Goal: Information Seeking & Learning: Understand process/instructions

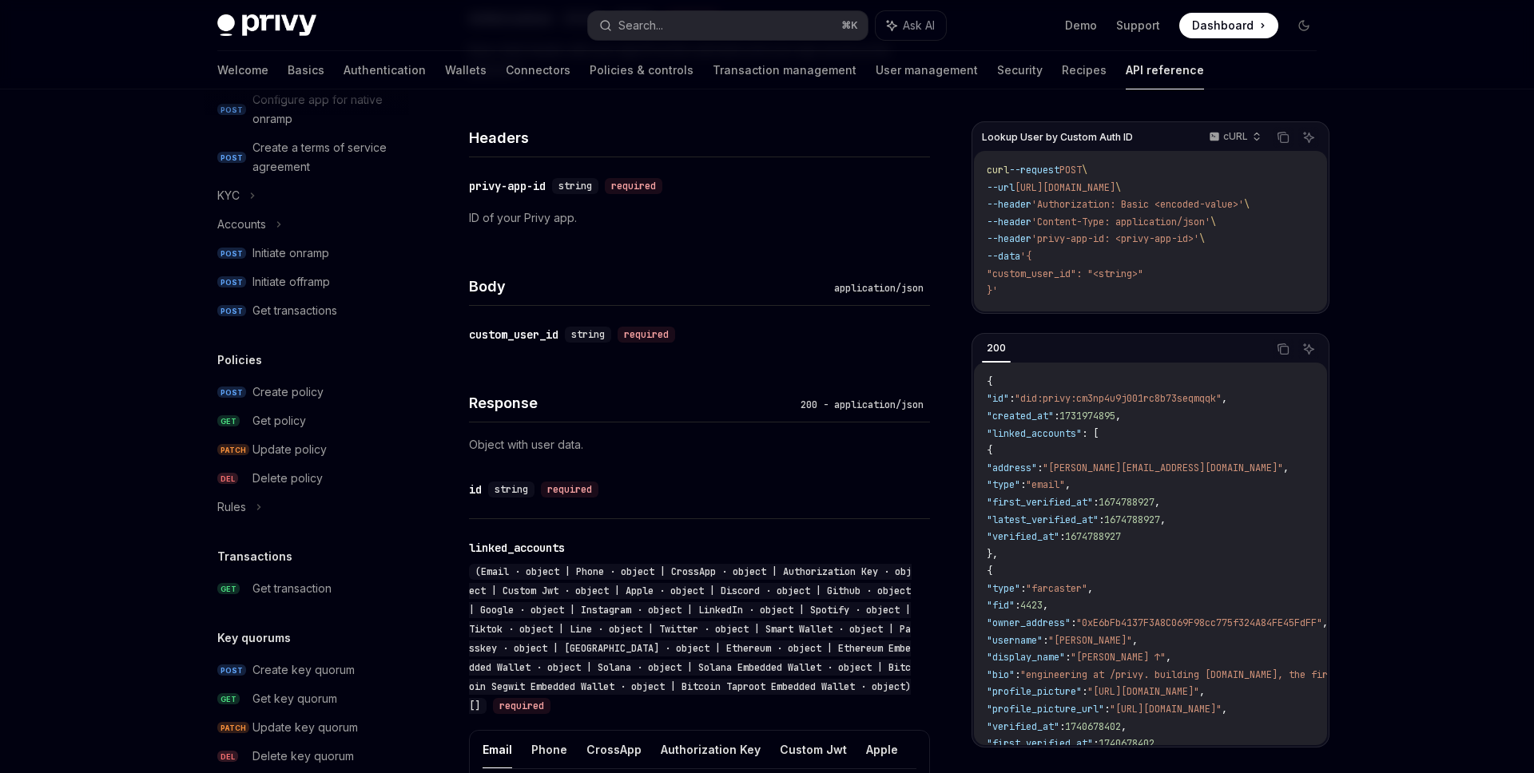
scroll to position [685, 0]
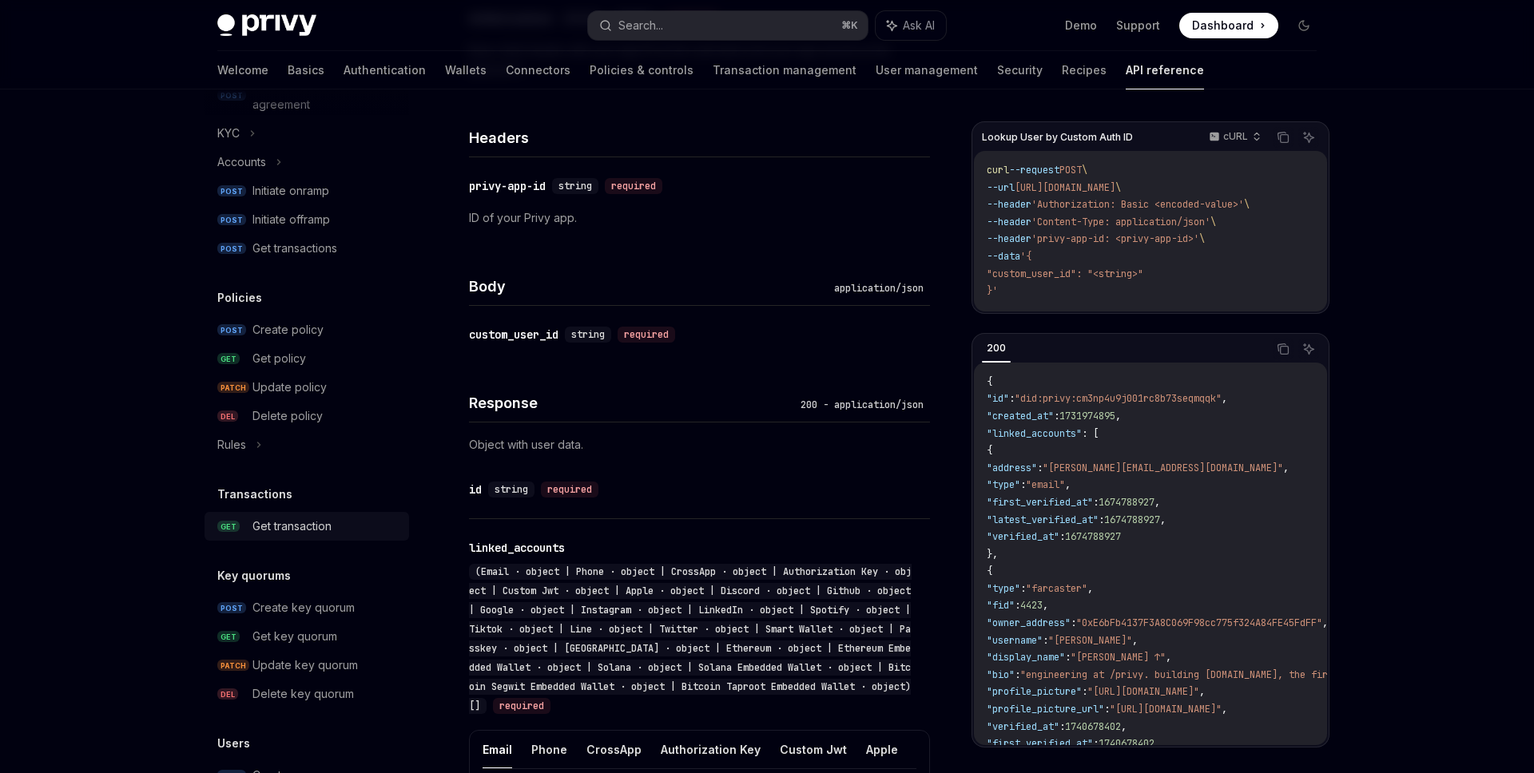
click at [346, 526] on div "Get transaction" at bounding box center [325, 526] width 147 height 19
type textarea "*"
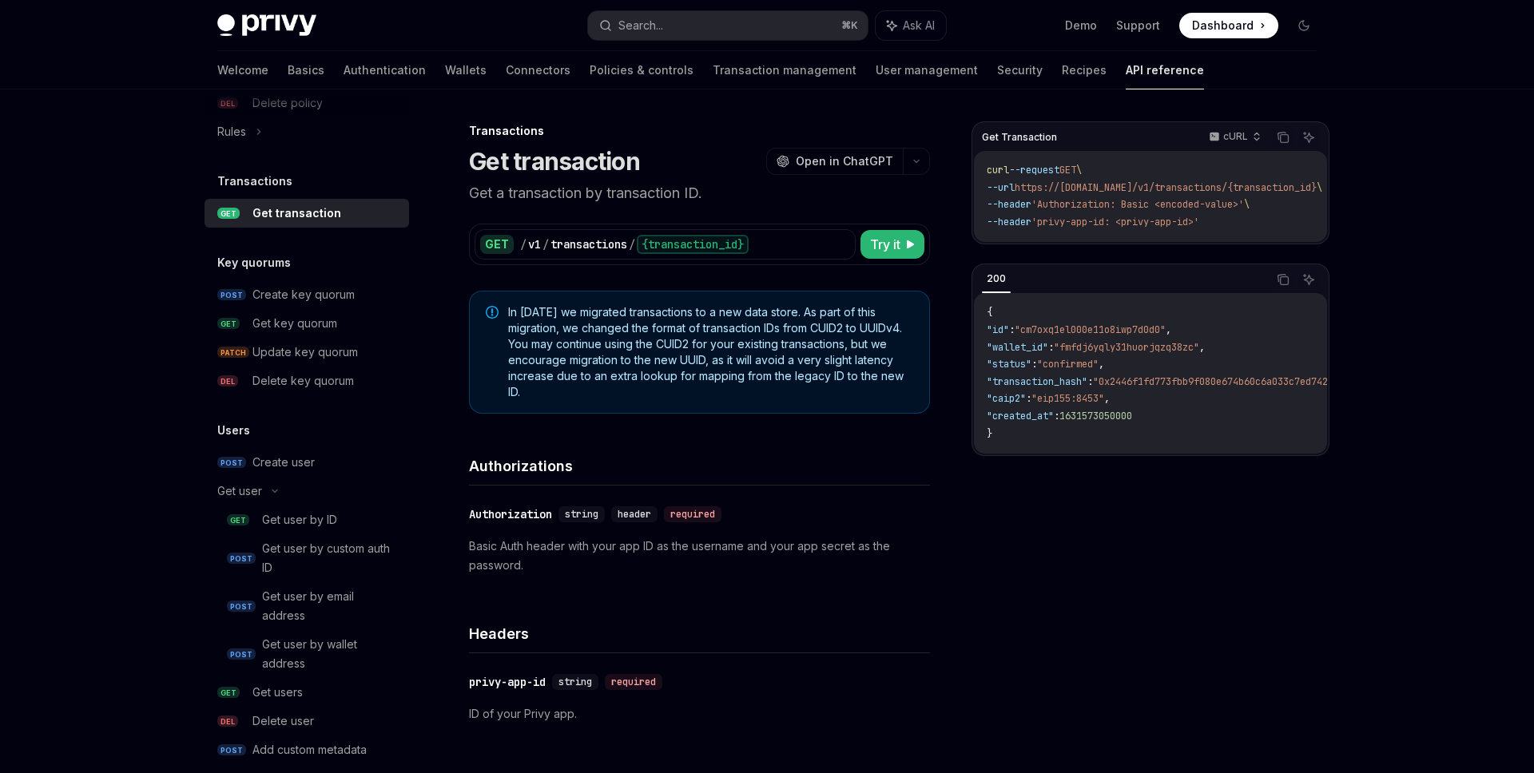
scroll to position [1000, 0]
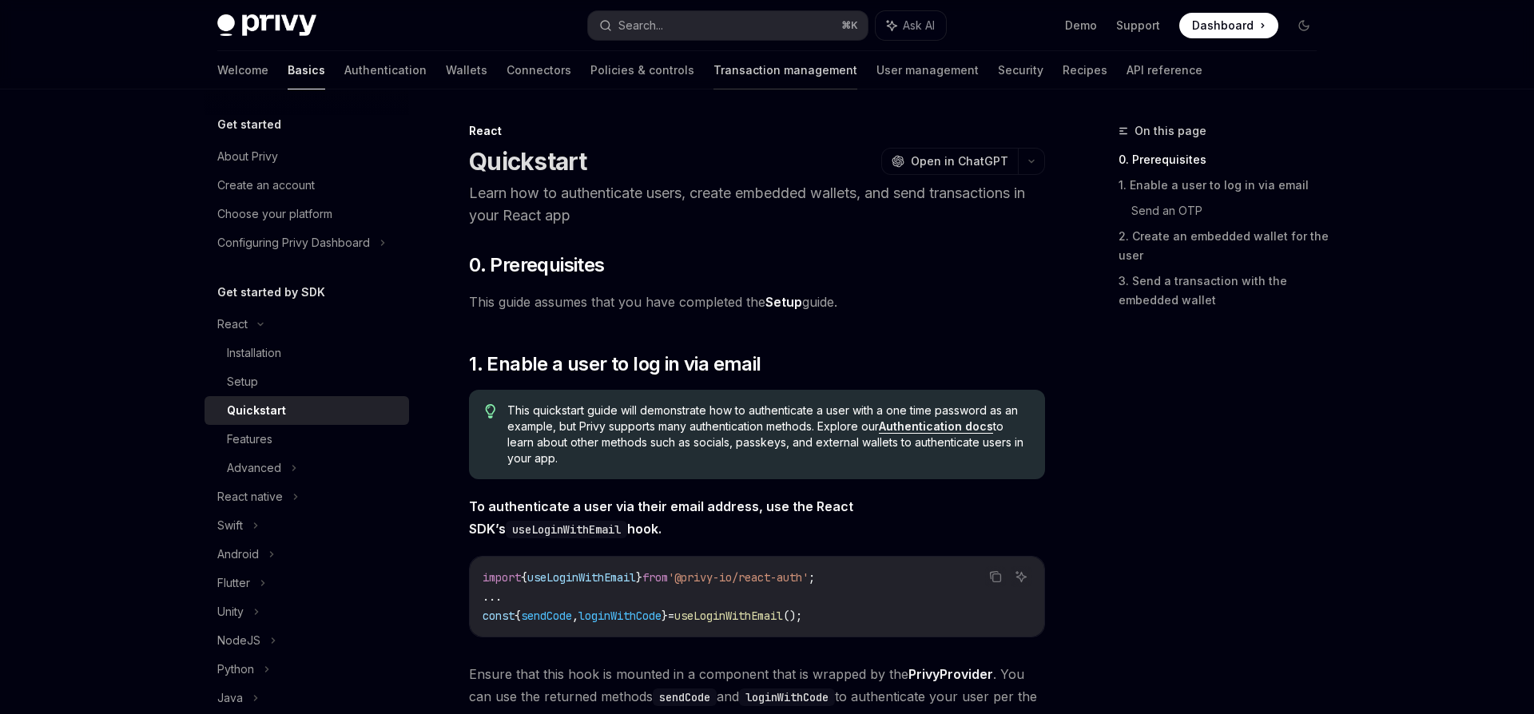
click at [714, 78] on link "Transaction management" at bounding box center [786, 70] width 144 height 38
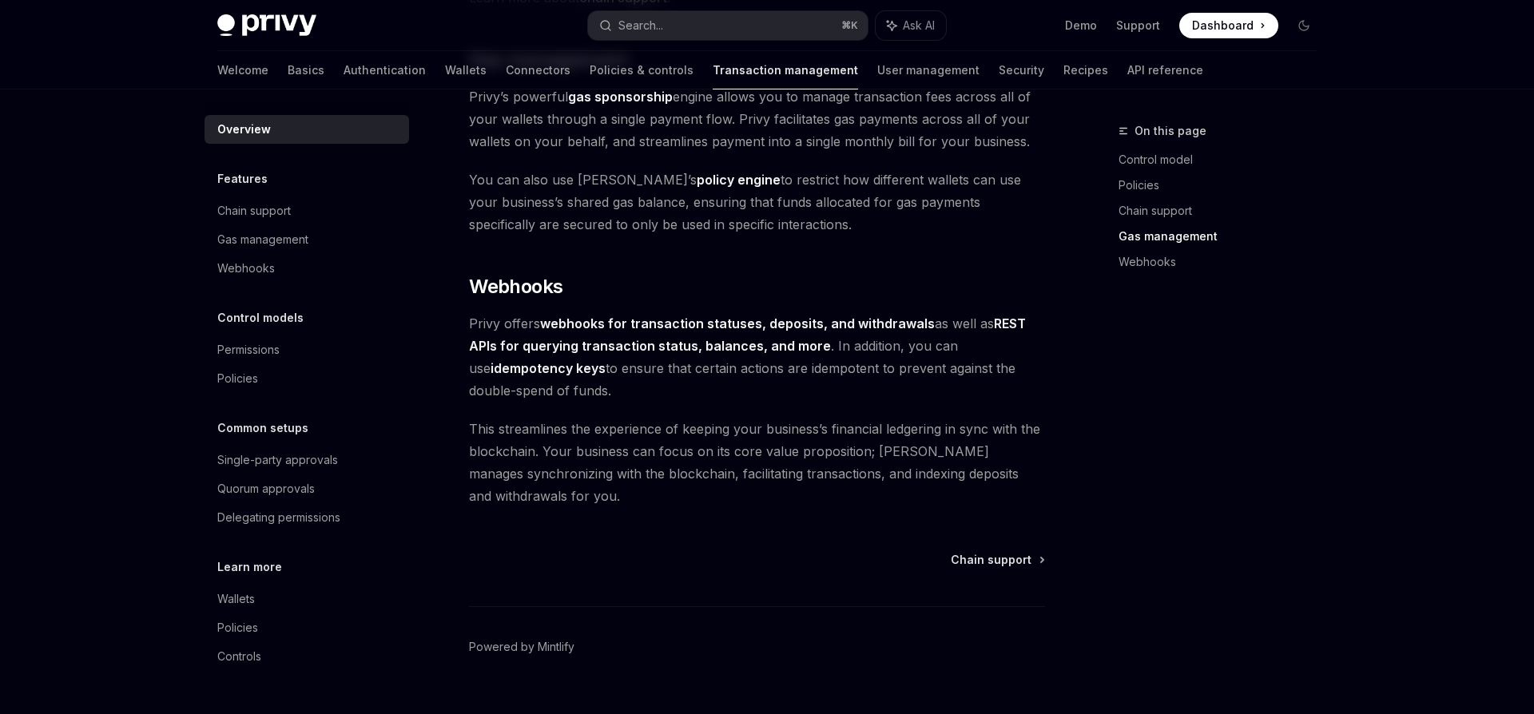
scroll to position [1442, 0]
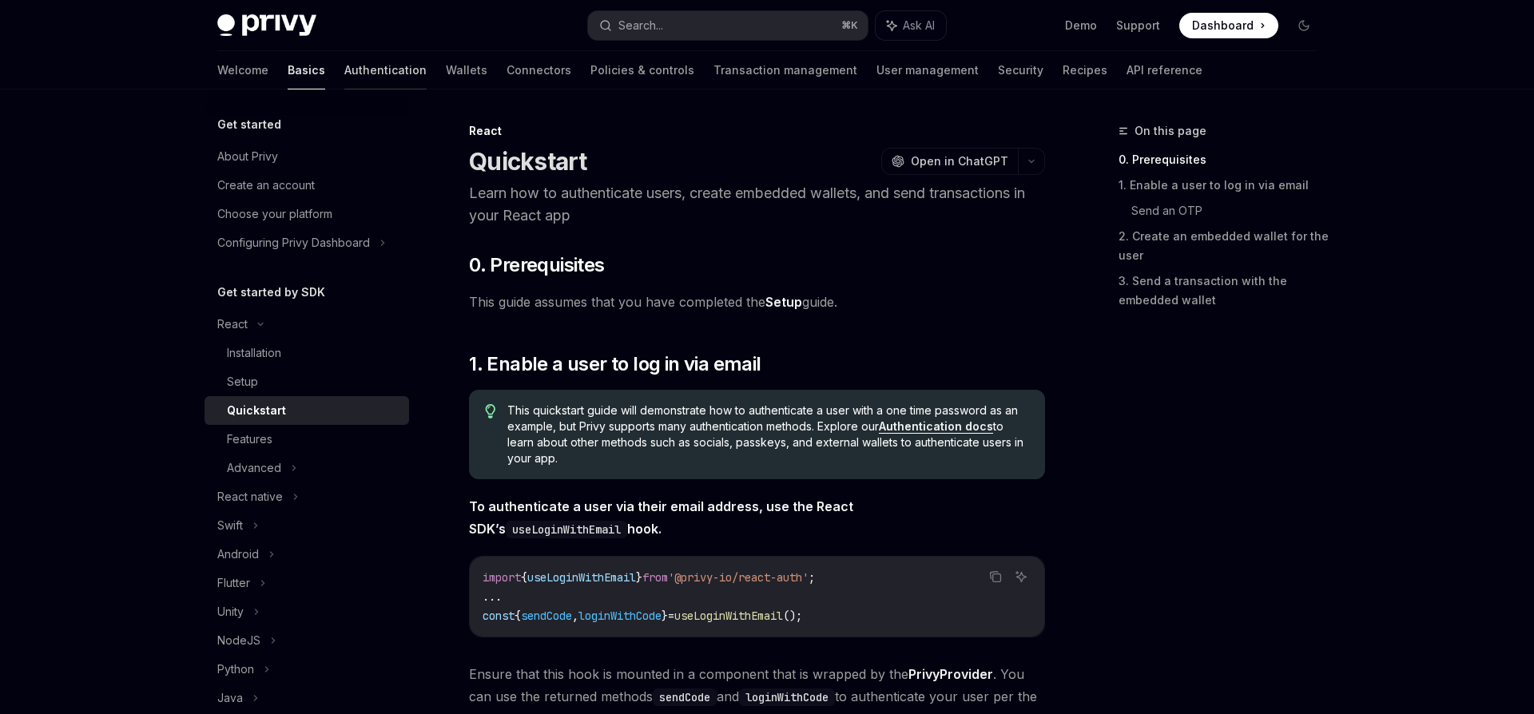
click at [344, 76] on link "Authentication" at bounding box center [385, 70] width 82 height 38
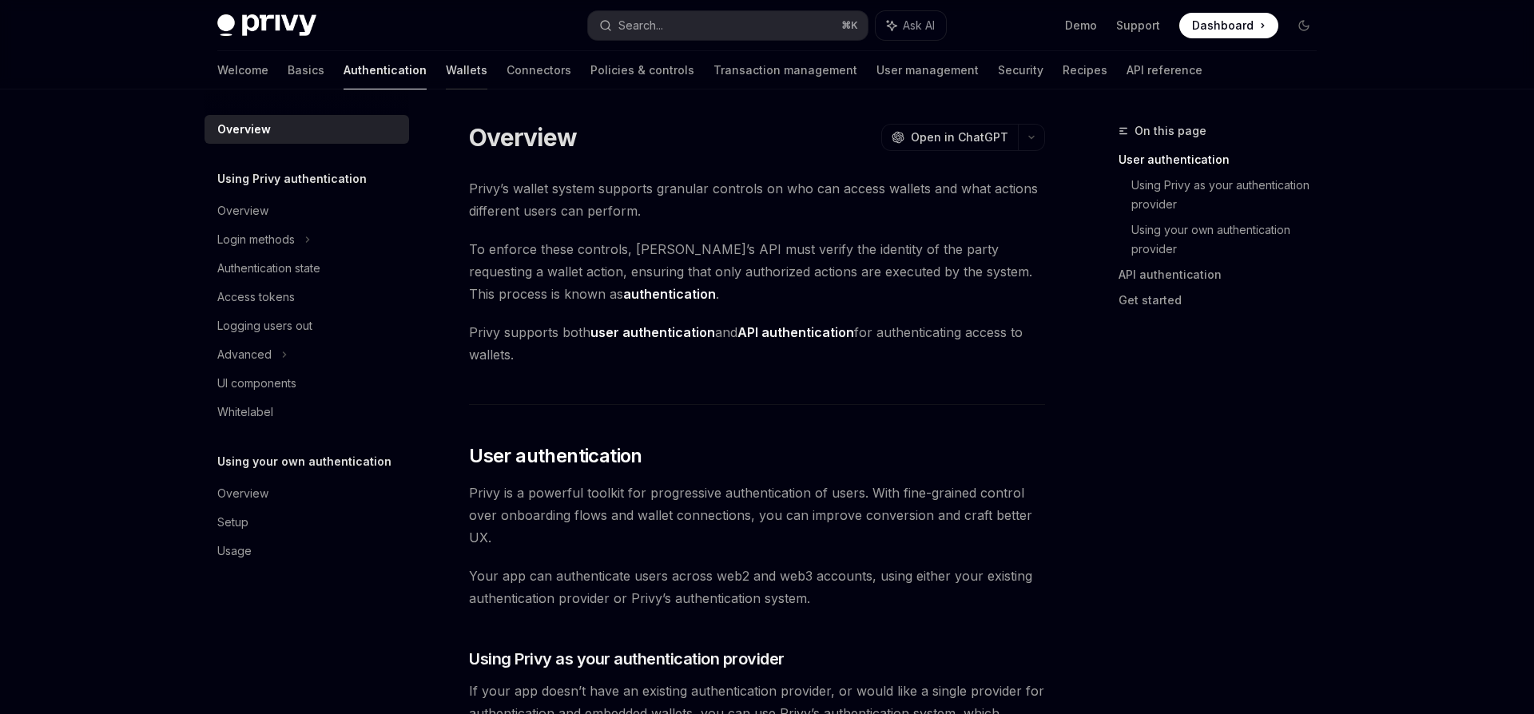
click at [446, 84] on link "Wallets" at bounding box center [467, 70] width 42 height 38
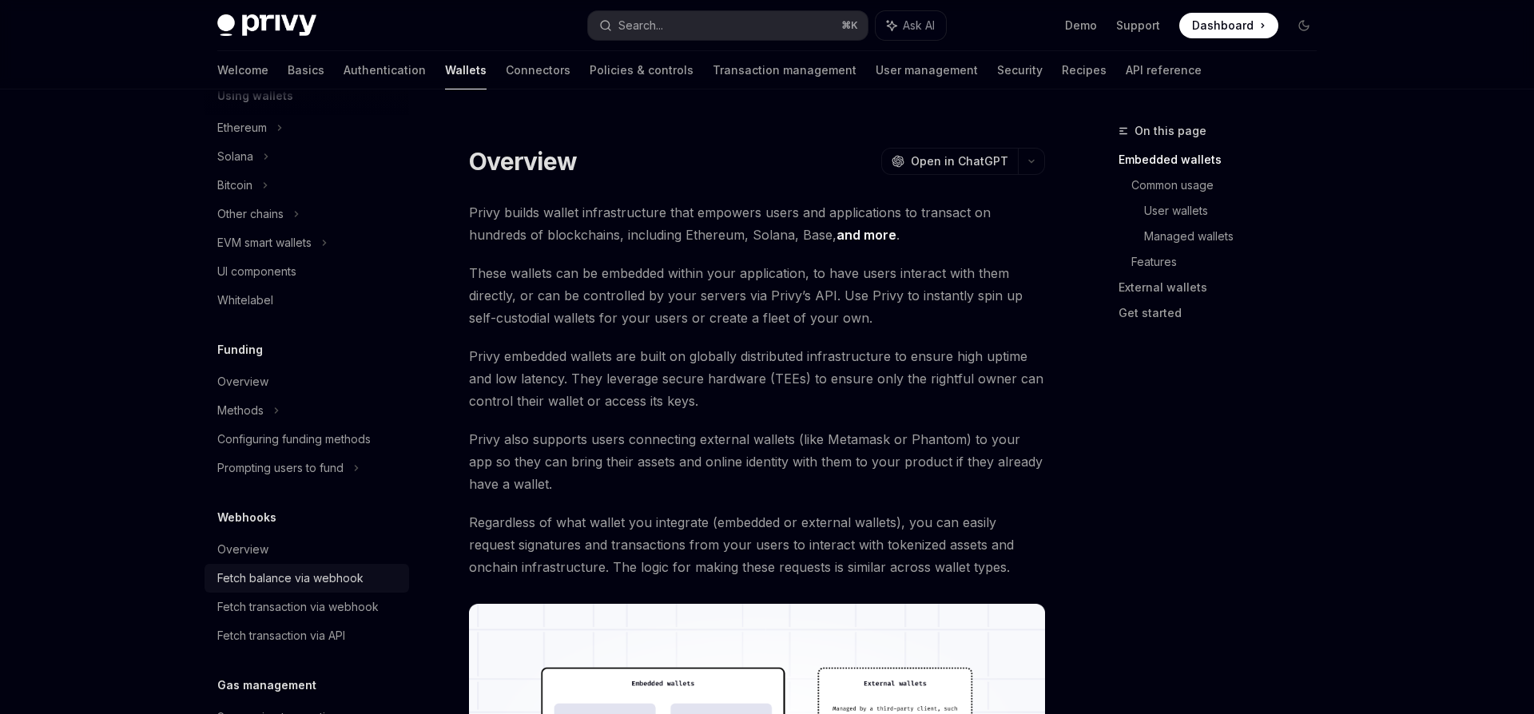
scroll to position [396, 0]
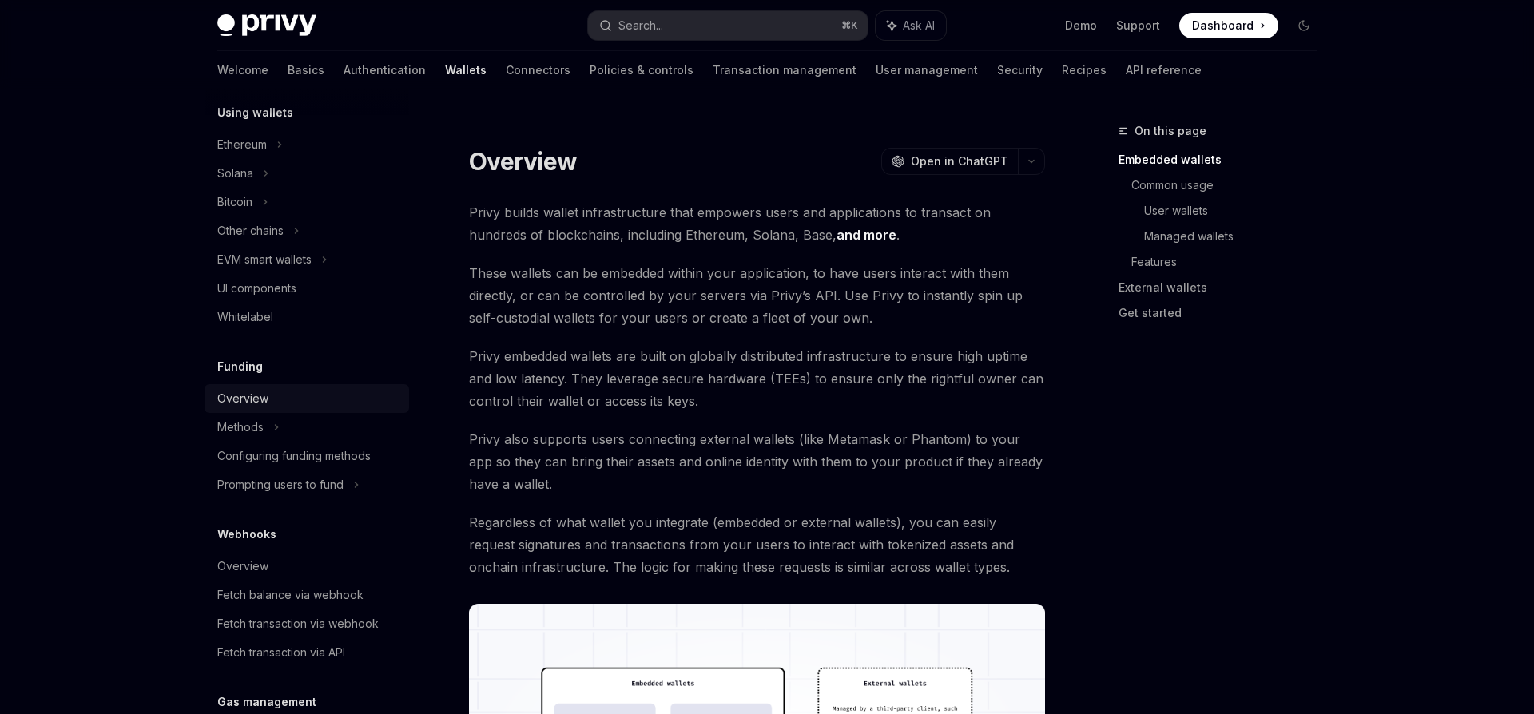
click at [351, 409] on link "Overview" at bounding box center [307, 398] width 205 height 29
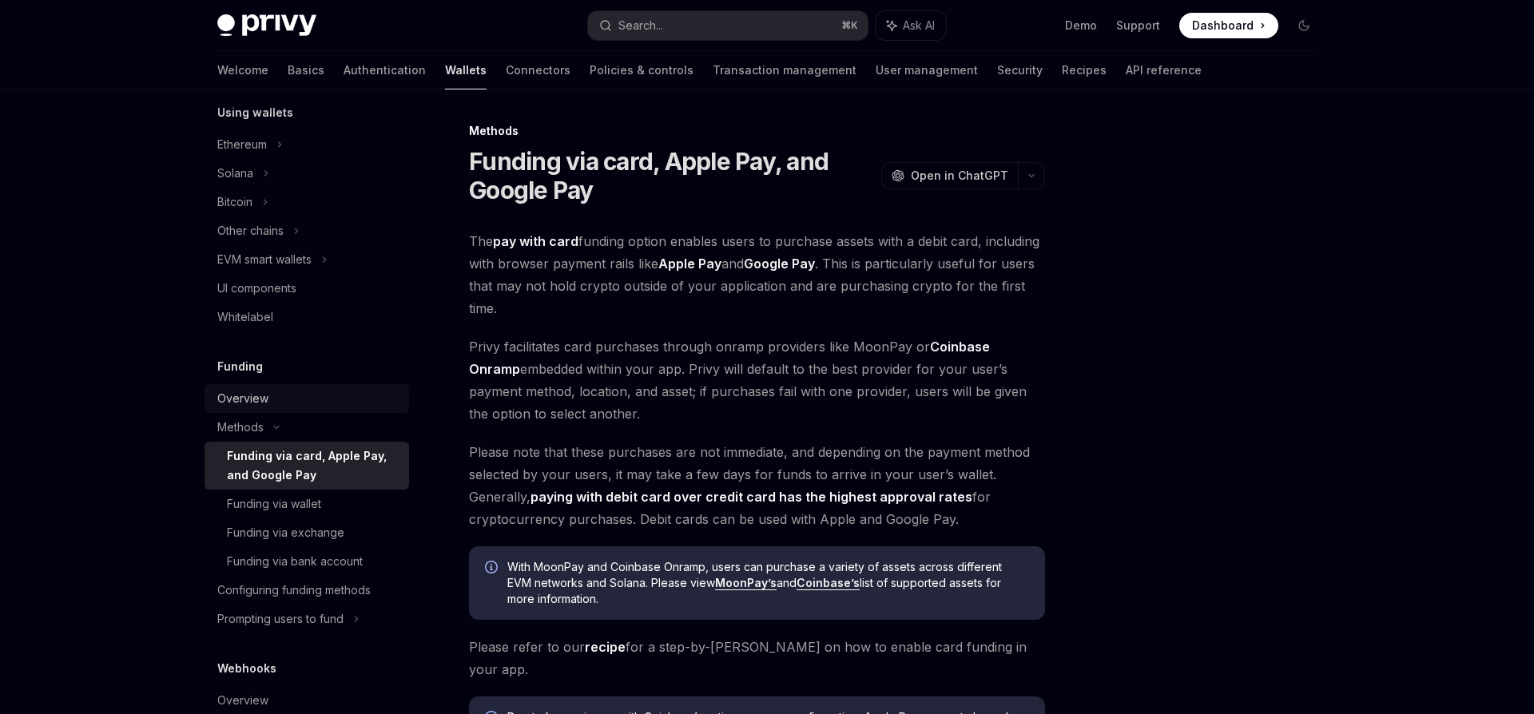
click at [344, 412] on link "Overview" at bounding box center [307, 398] width 205 height 29
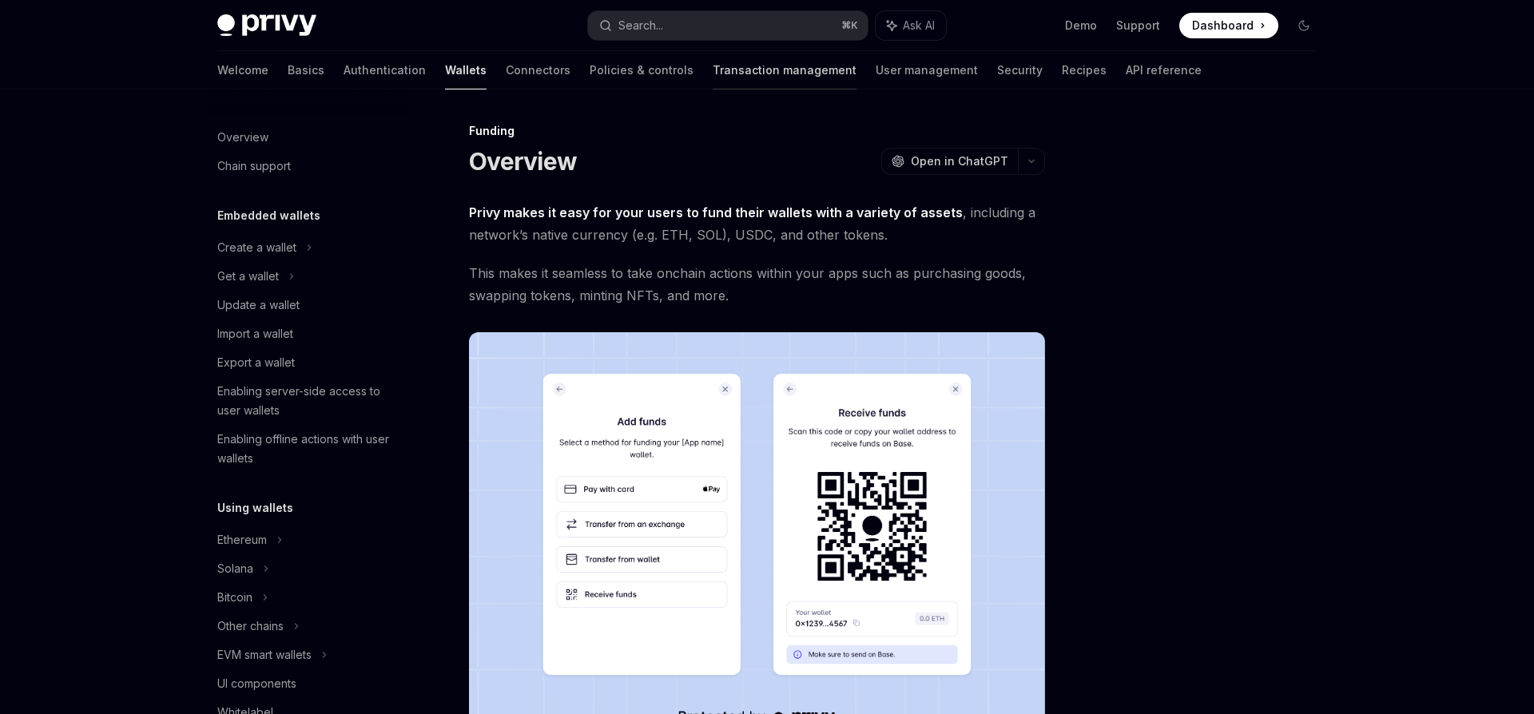
click at [713, 68] on link "Transaction management" at bounding box center [785, 70] width 144 height 38
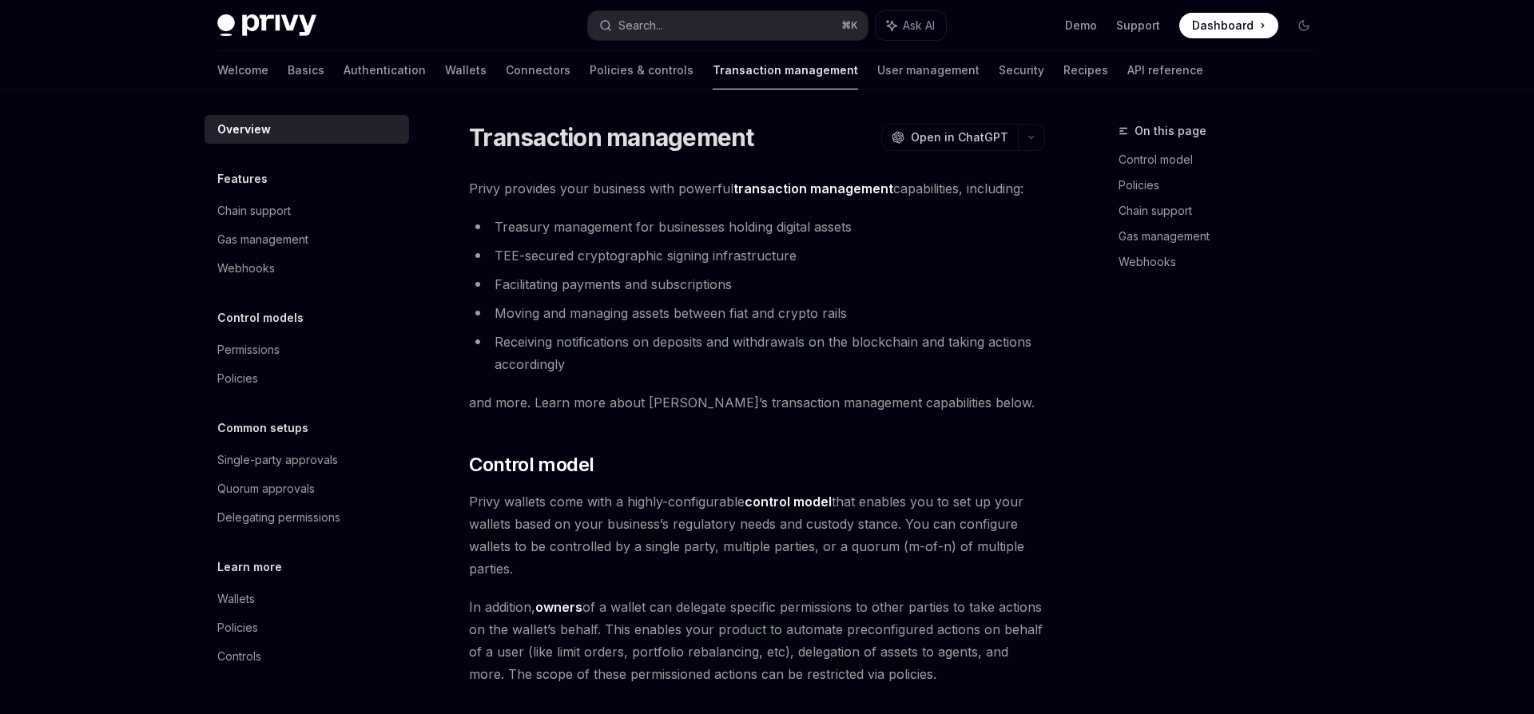
type textarea "*"
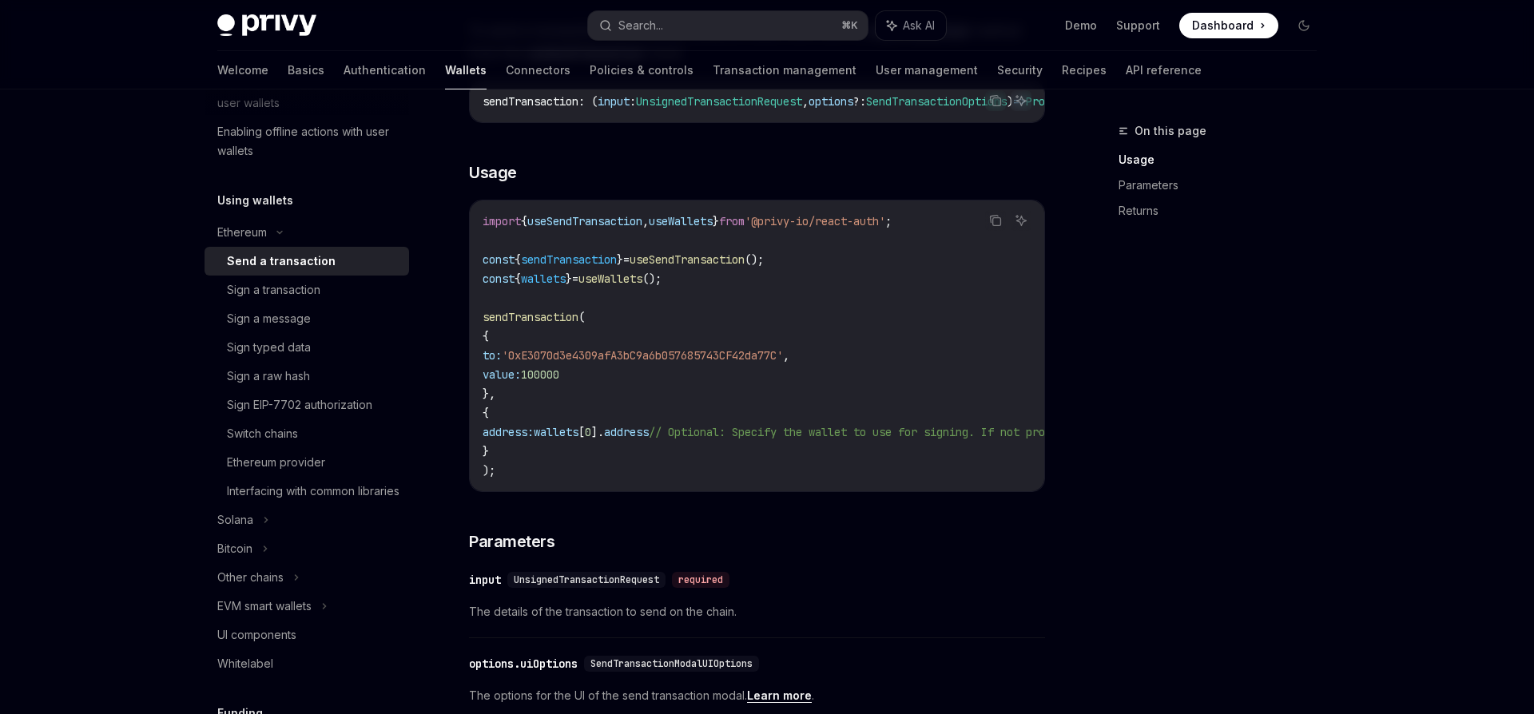
scroll to position [303, 0]
click at [315, 626] on div "EVM smart wallets" at bounding box center [307, 611] width 205 height 29
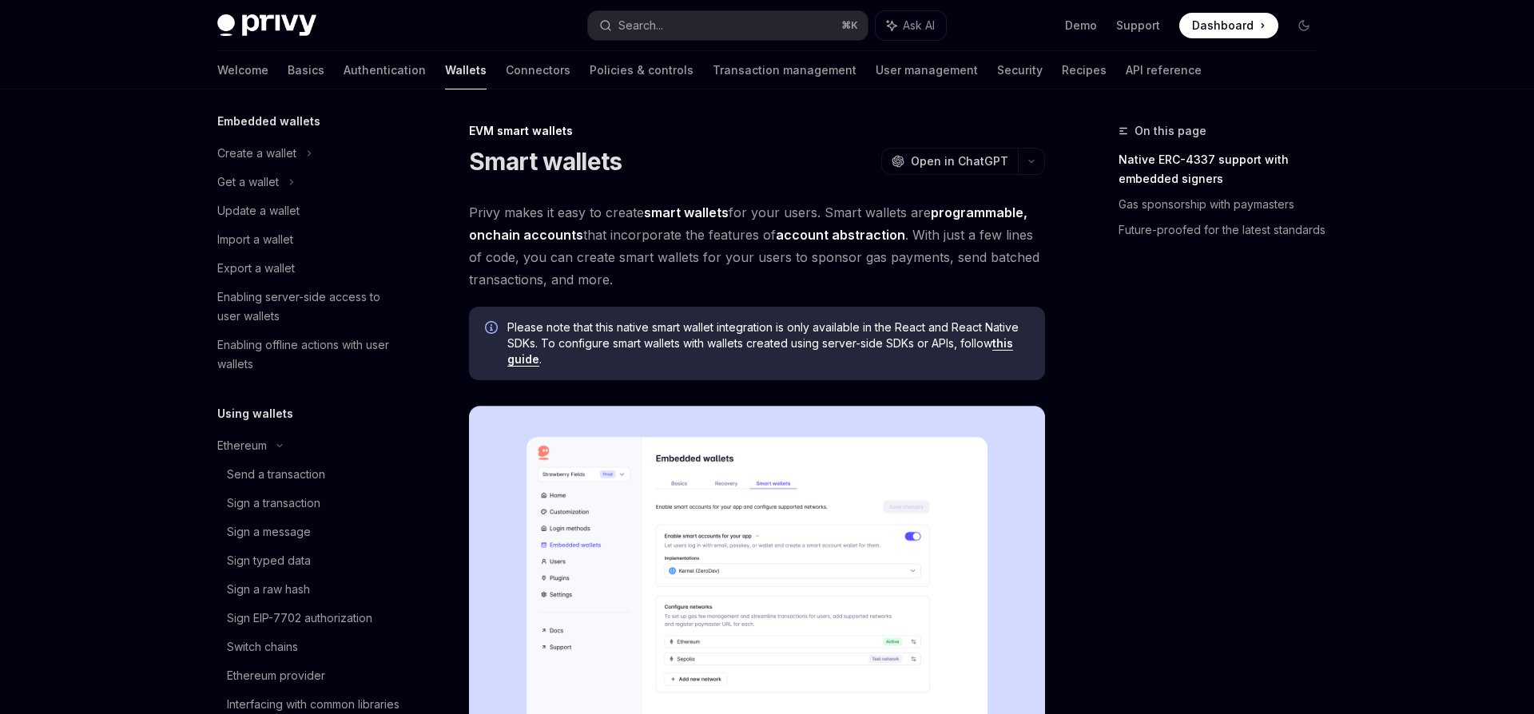
scroll to position [100, 0]
click at [267, 466] on div "Send a transaction" at bounding box center [276, 468] width 98 height 19
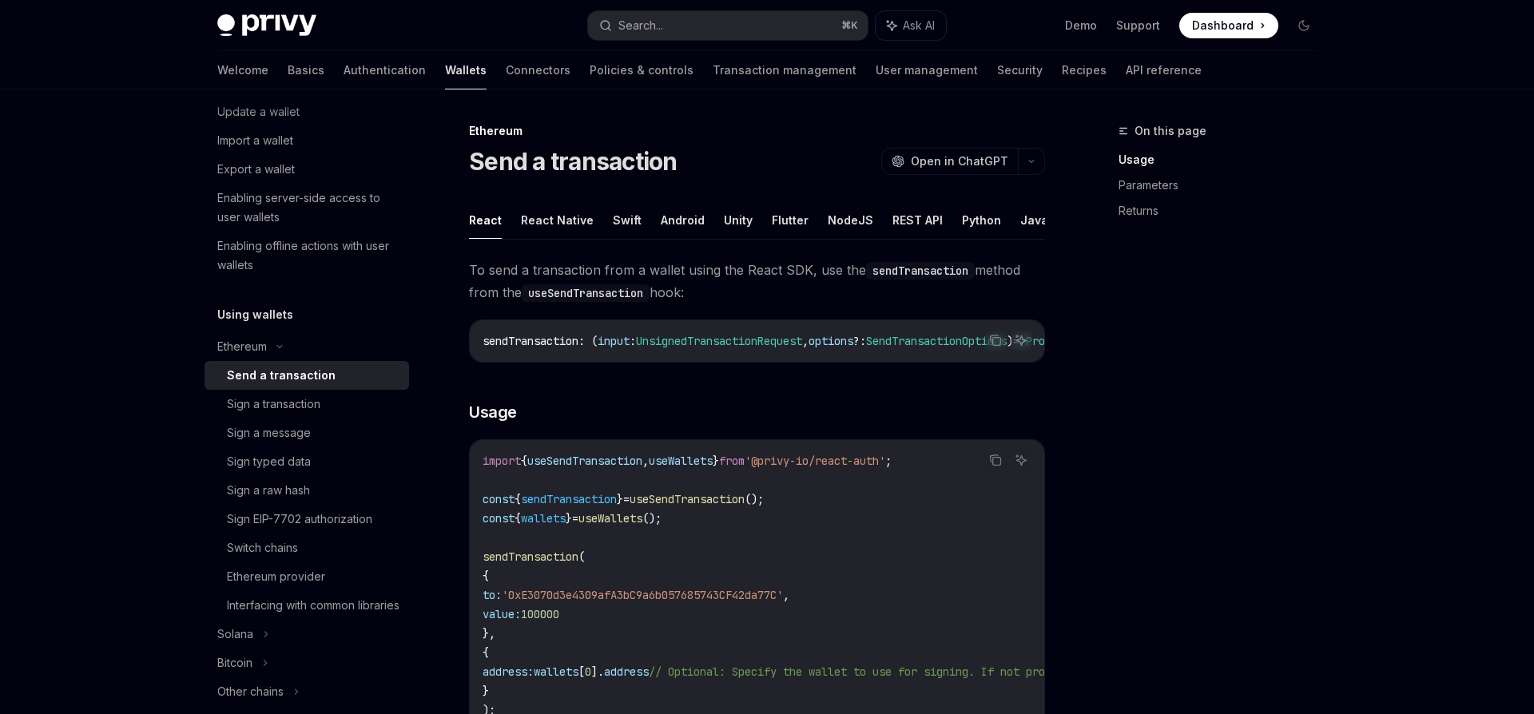
scroll to position [195, 0]
click at [305, 568] on div "Ethereum provider" at bounding box center [276, 575] width 98 height 19
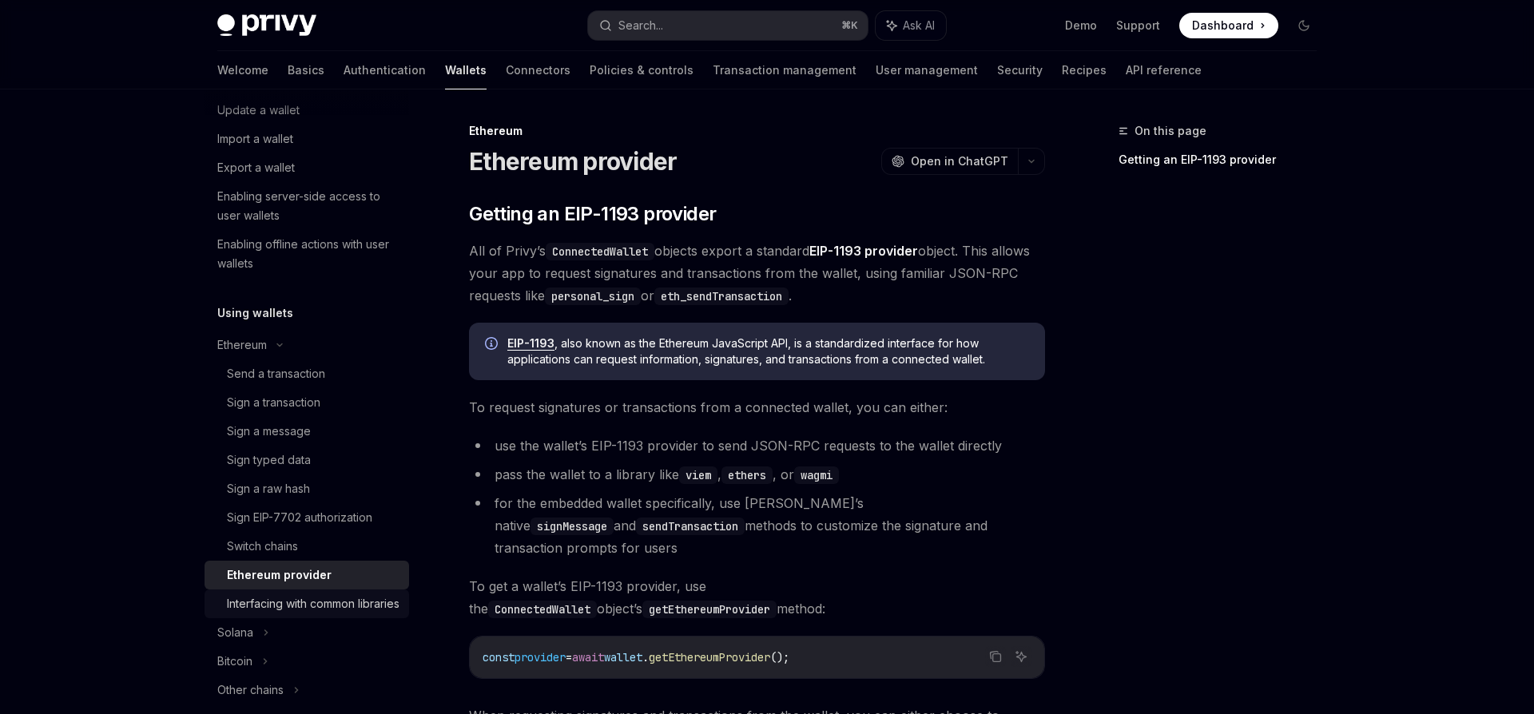
click at [312, 606] on div "Interfacing with common libraries" at bounding box center [313, 603] width 173 height 19
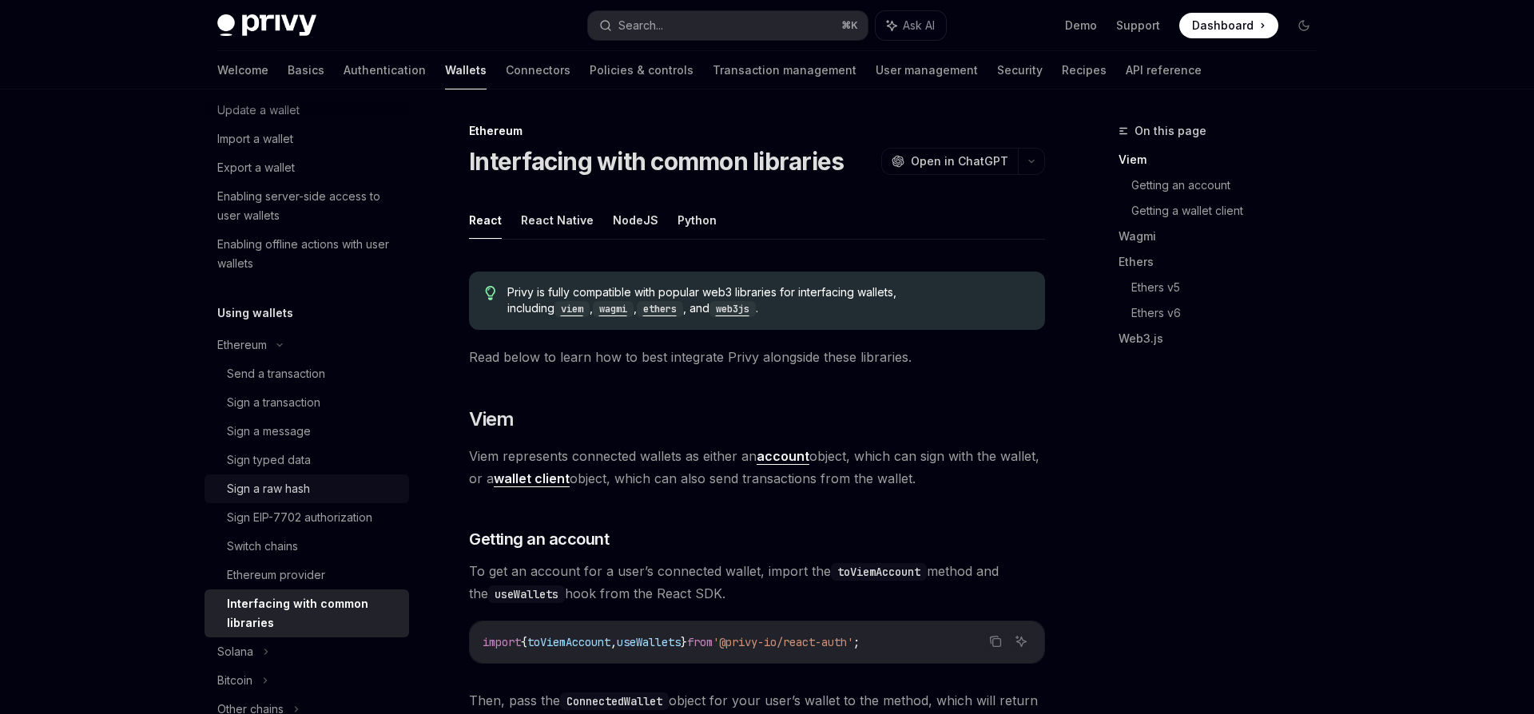
click at [292, 500] on link "Sign a raw hash" at bounding box center [307, 489] width 205 height 29
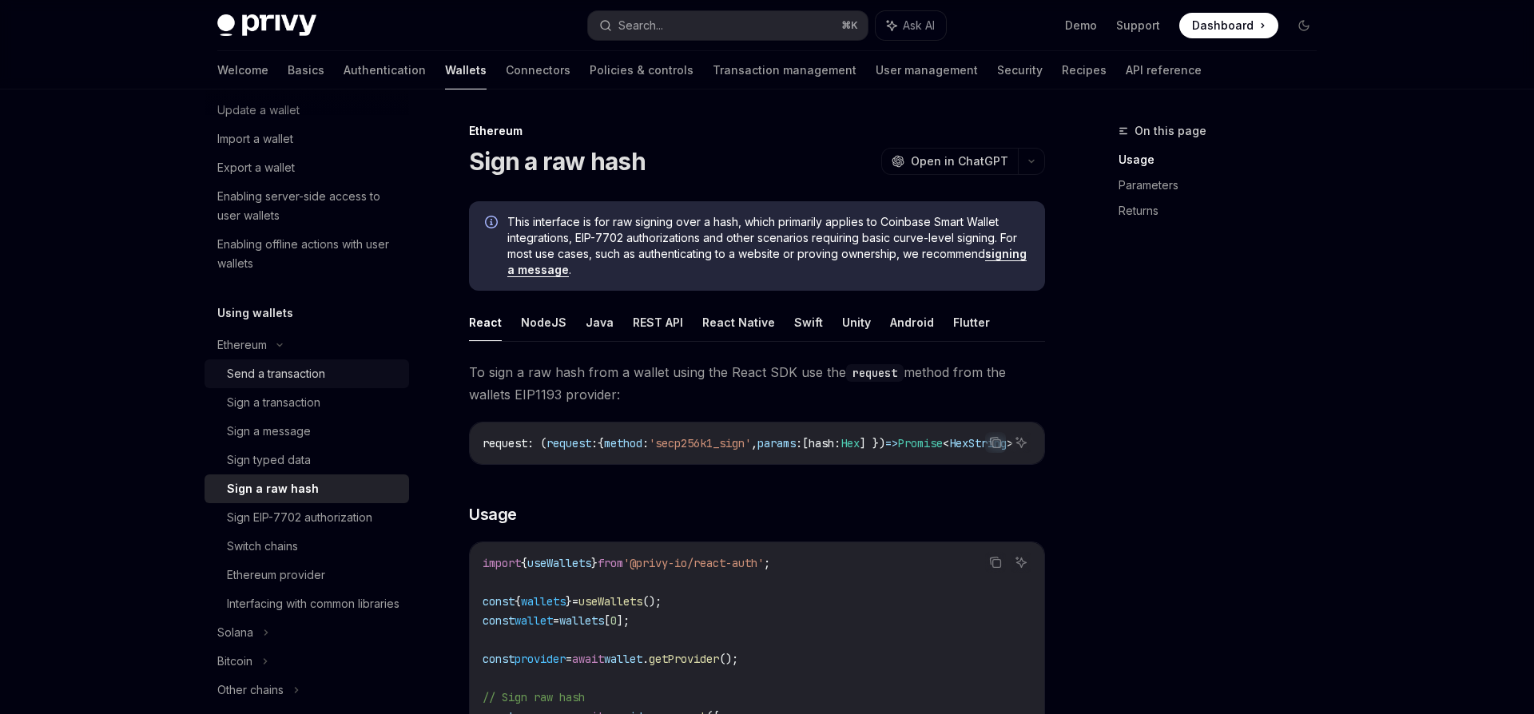
click at [288, 377] on div "Send a transaction" at bounding box center [276, 373] width 98 height 19
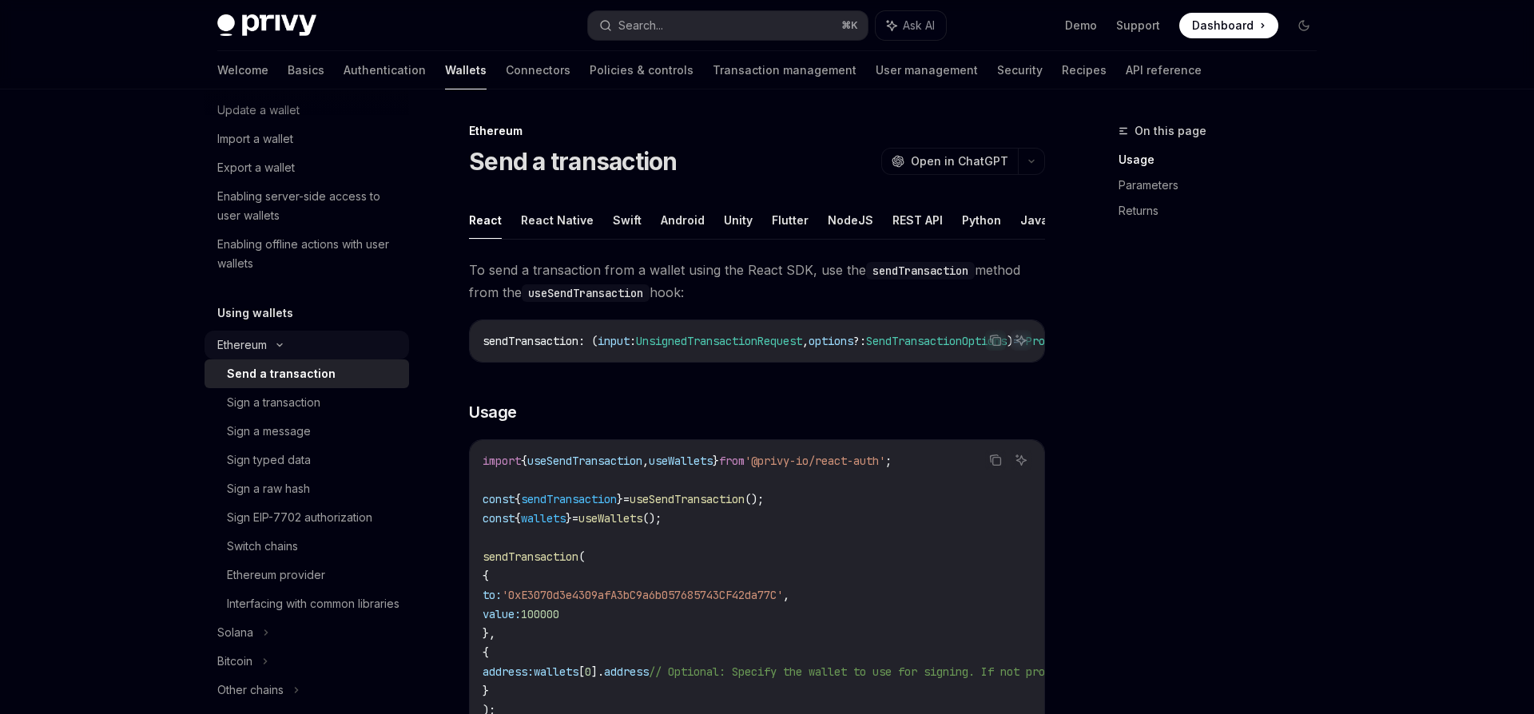
click at [256, 62] on div "Ethereum" at bounding box center [256, 52] width 79 height 19
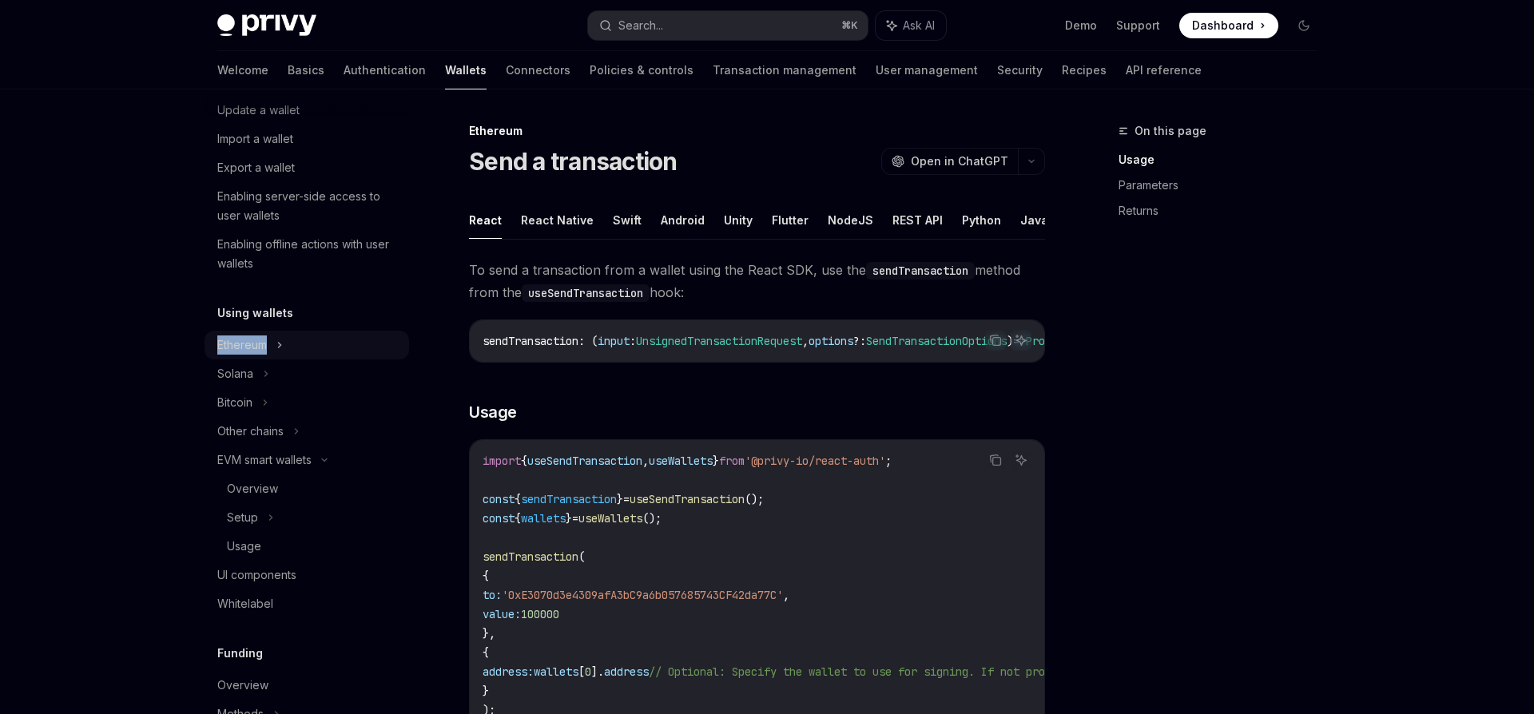
click at [256, 62] on div "Ethereum" at bounding box center [256, 52] width 79 height 19
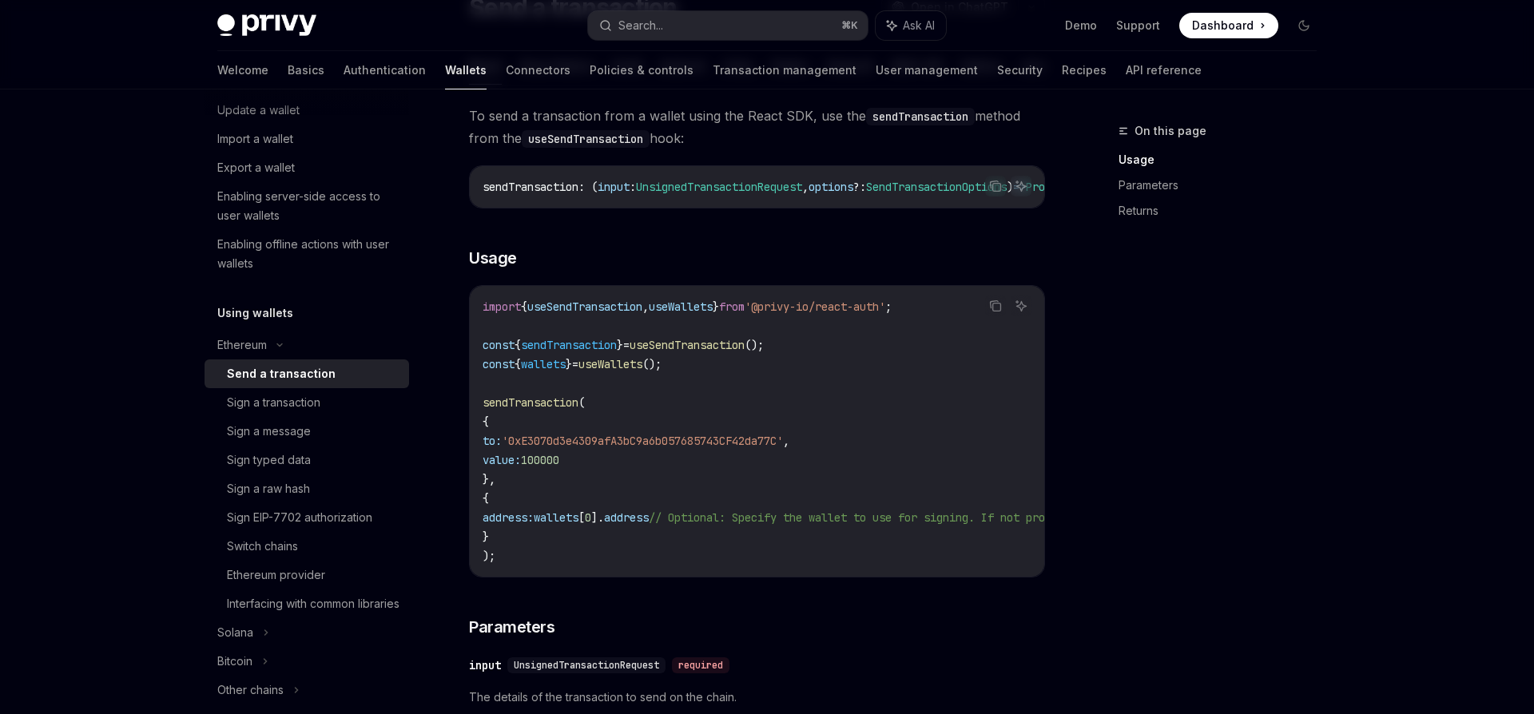
scroll to position [163, 0]
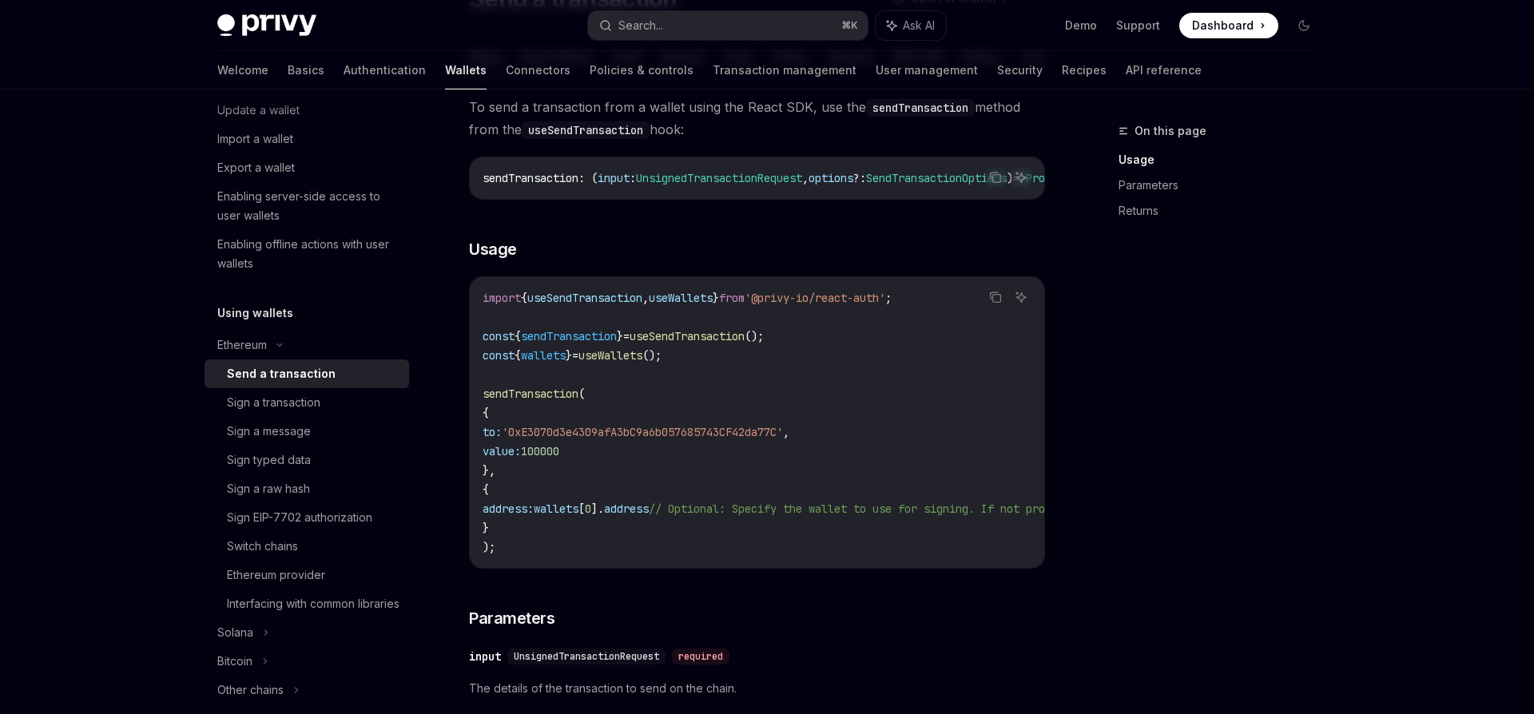
type textarea "*"
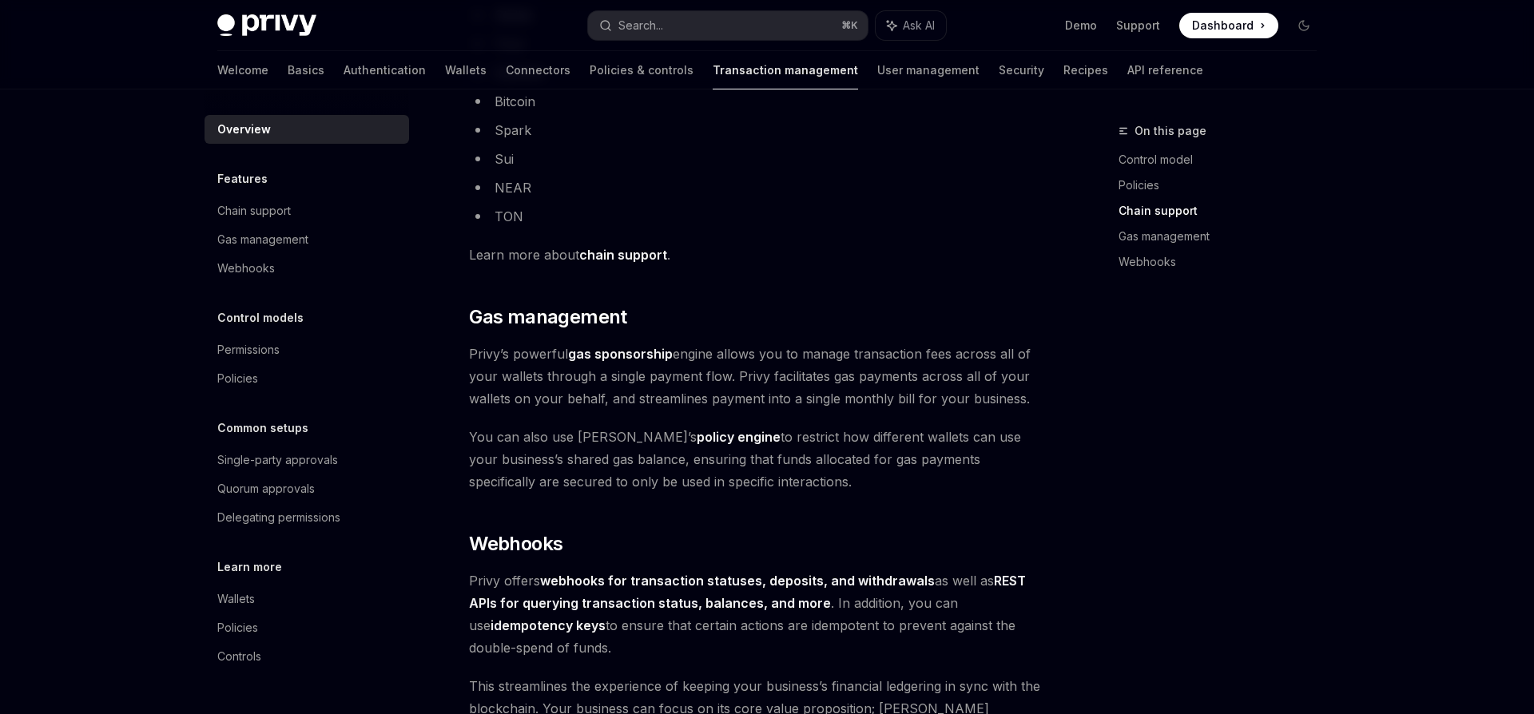
scroll to position [1442, 0]
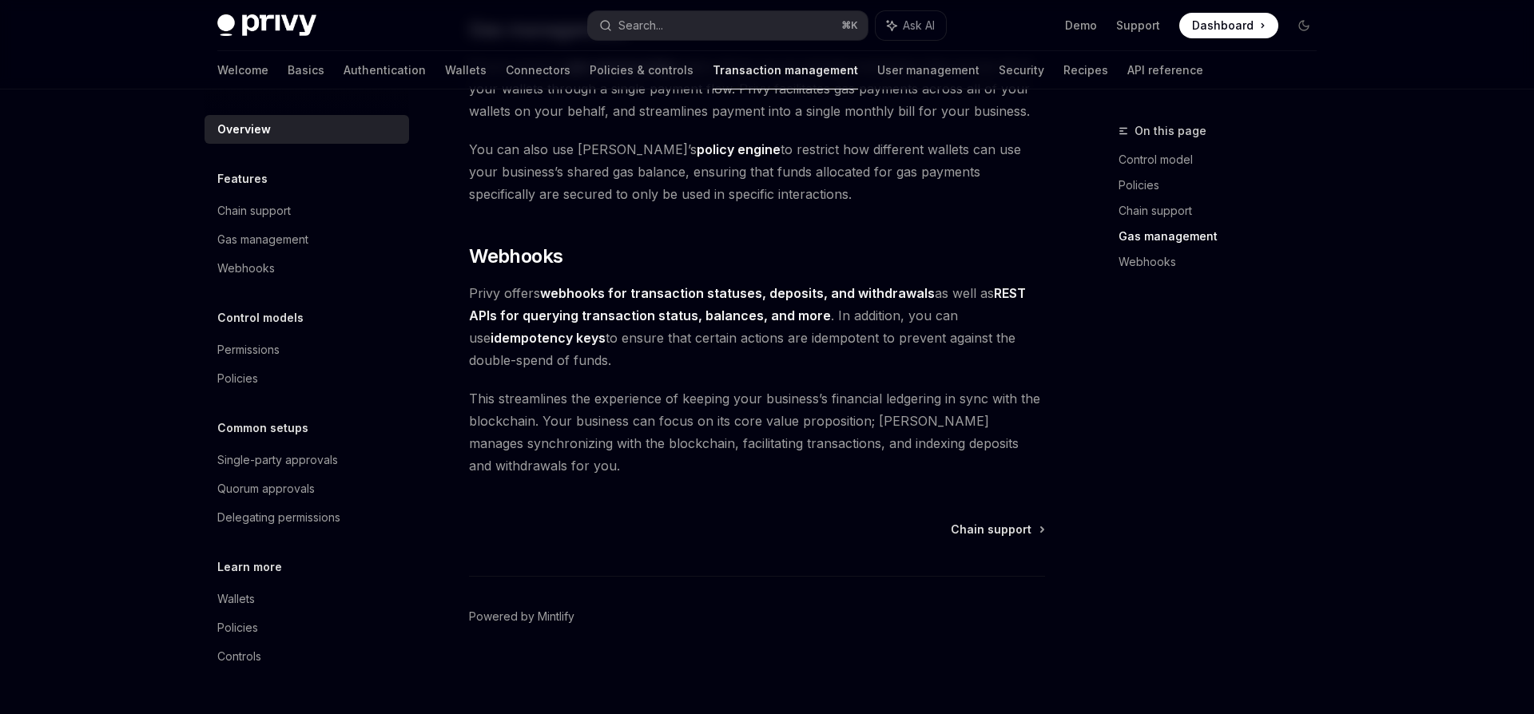
type textarea "*"
